Goal: Find specific page/section: Find specific page/section

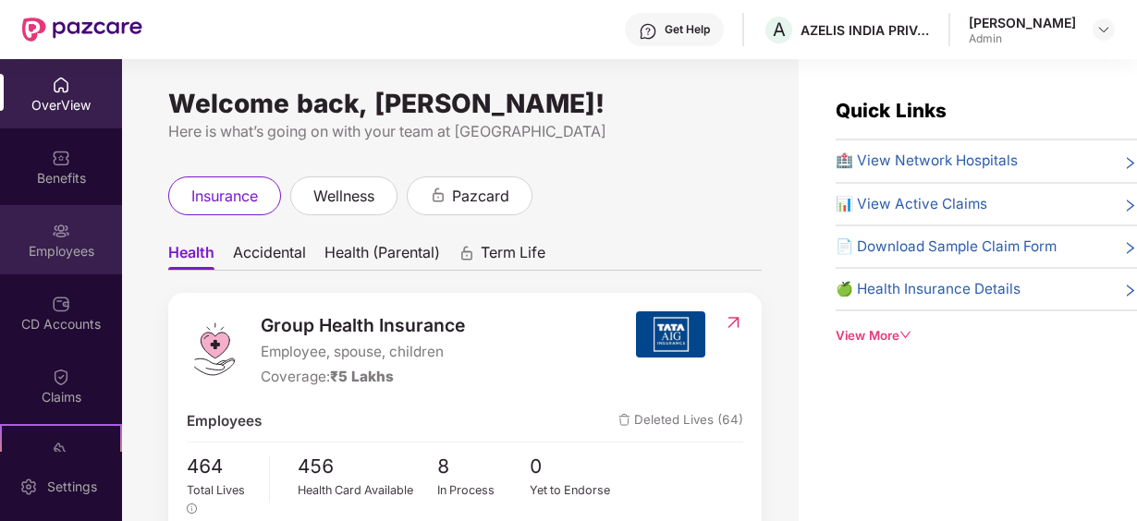
click at [65, 248] on div "Employees" at bounding box center [61, 251] width 122 height 18
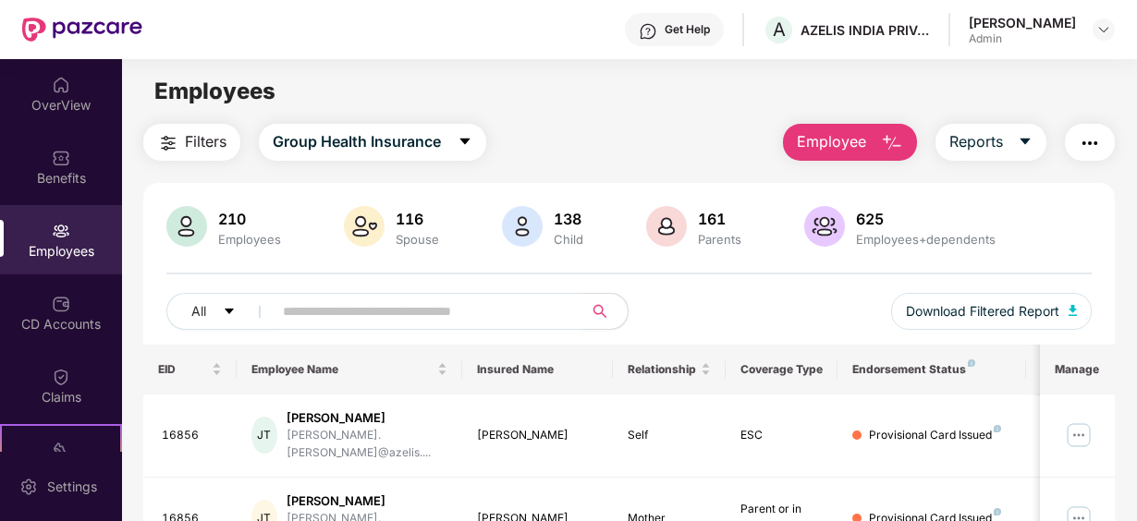
click at [332, 304] on input "text" at bounding box center [420, 312] width 275 height 28
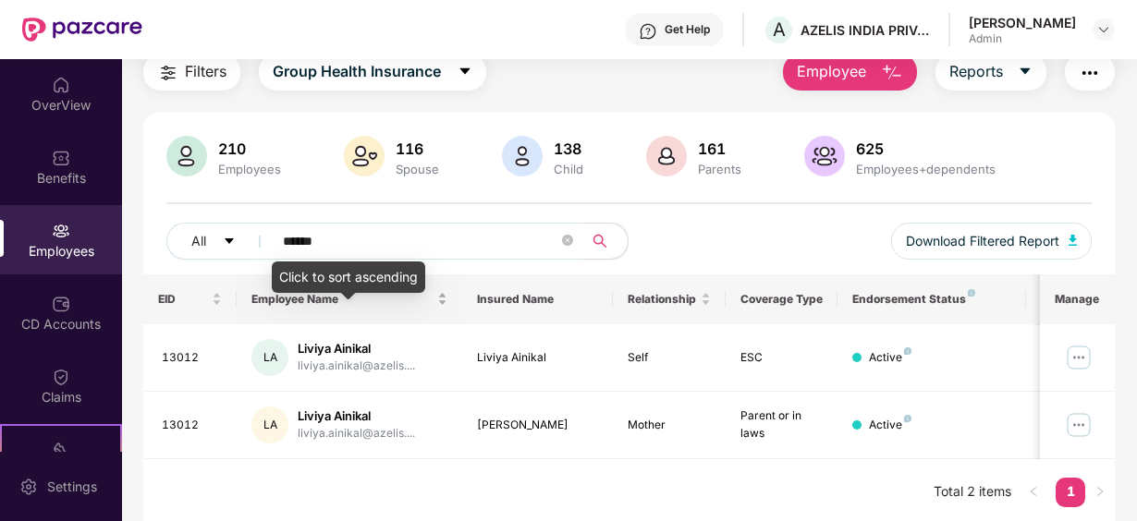
scroll to position [73, 0]
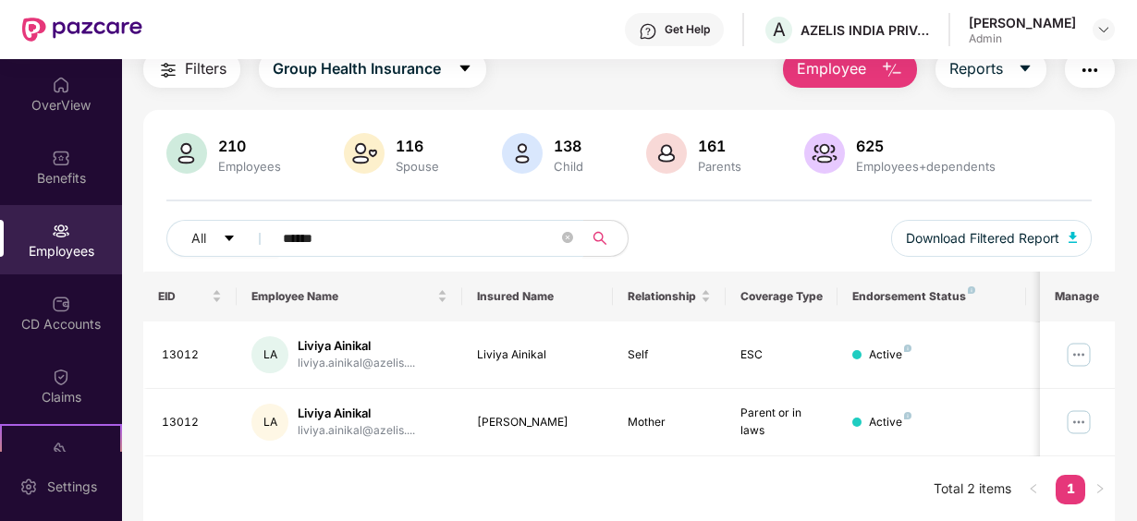
type input "******"
